Goal: Obtain resource: Download file/media

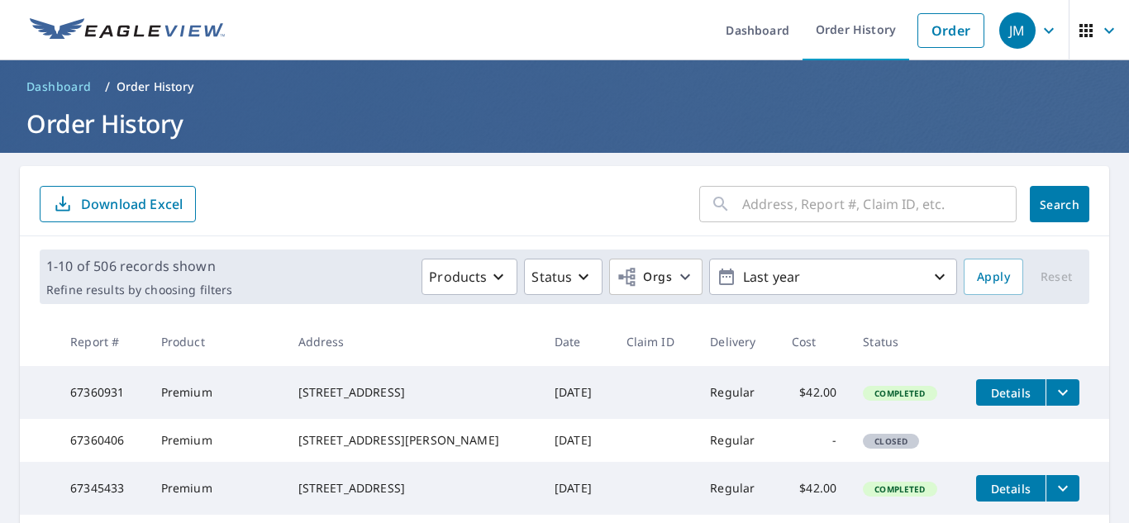
click at [864, 214] on input "text" at bounding box center [879, 204] width 274 height 46
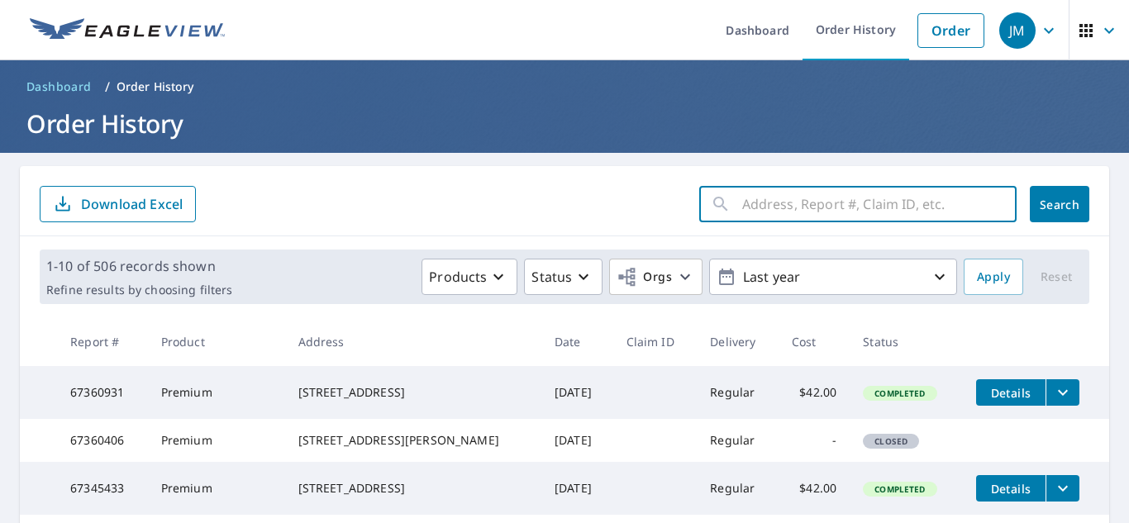
paste input "[STREET_ADDRESS][PERSON_NAME]"
type input "[STREET_ADDRESS][PERSON_NAME]"
click button "Search" at bounding box center [1059, 204] width 59 height 36
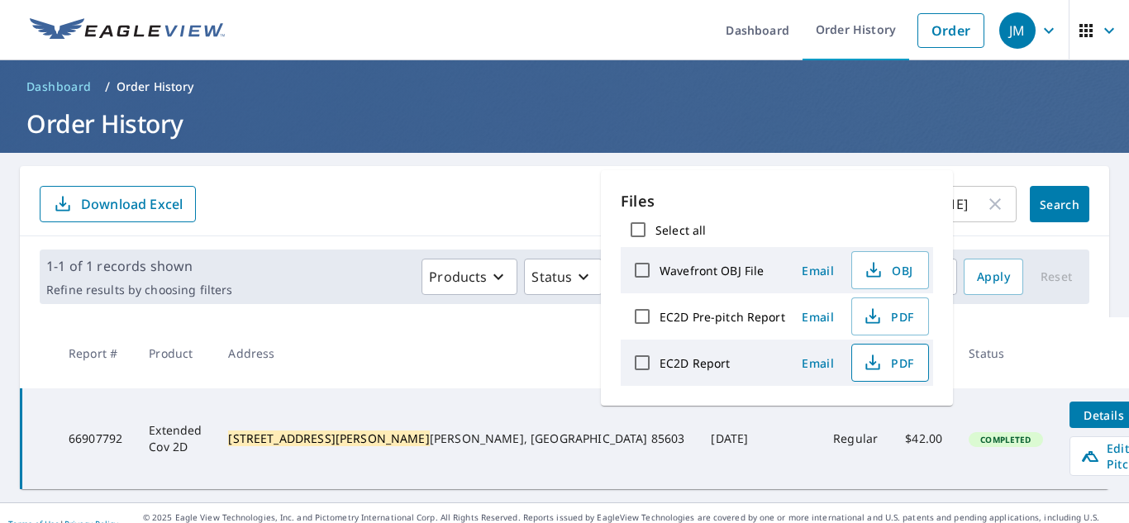
click at [884, 364] on span "PDF" at bounding box center [888, 363] width 53 height 20
